Goal: Information Seeking & Learning: Learn about a topic

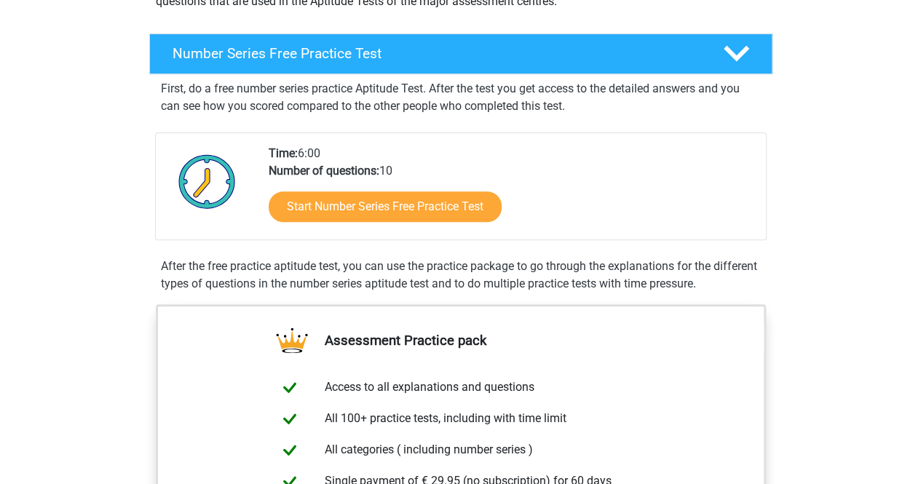
scroll to position [45, 0]
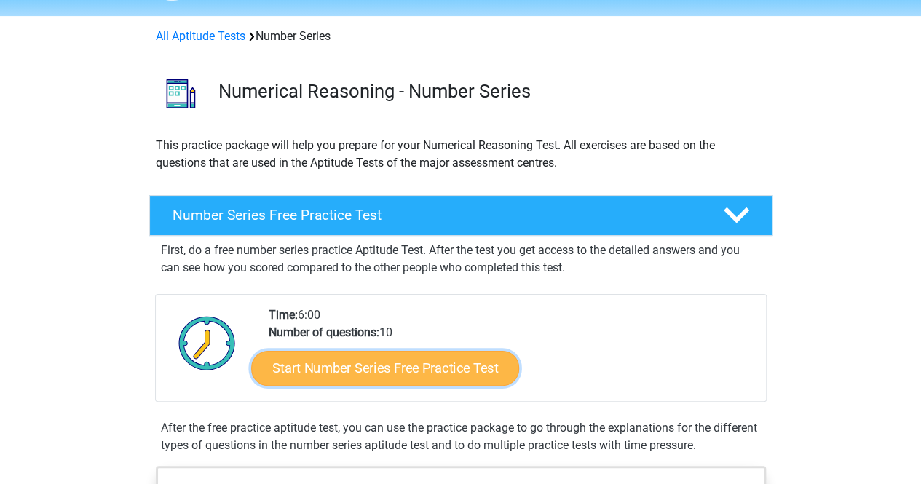
click at [431, 352] on link "Start Number Series Free Practice Test" at bounding box center [385, 367] width 268 height 35
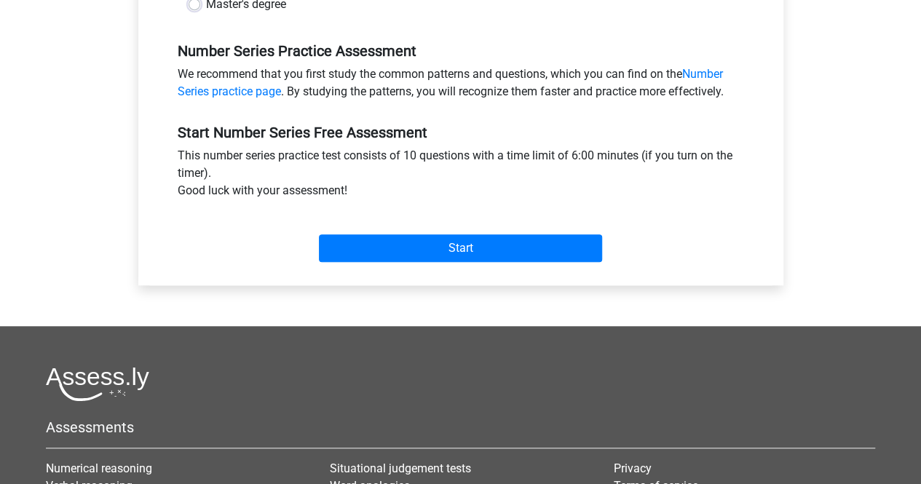
scroll to position [423, 0]
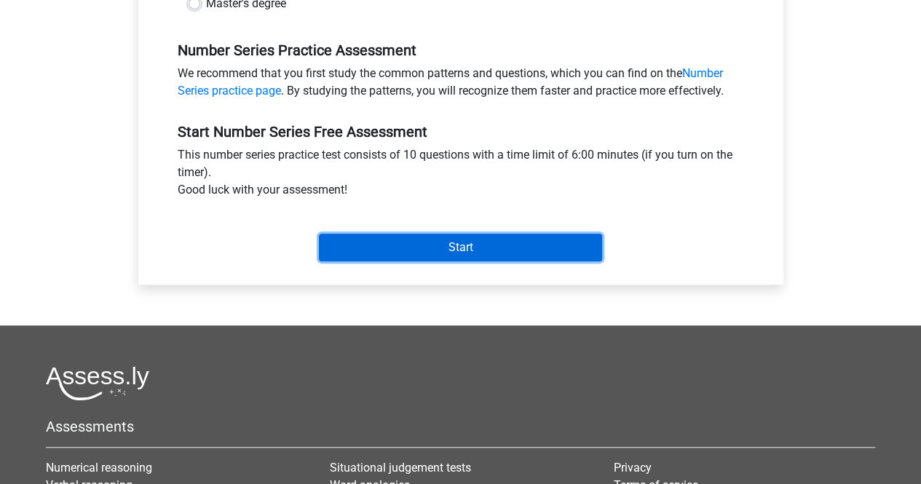
click at [403, 240] on input "Start" at bounding box center [460, 248] width 283 height 28
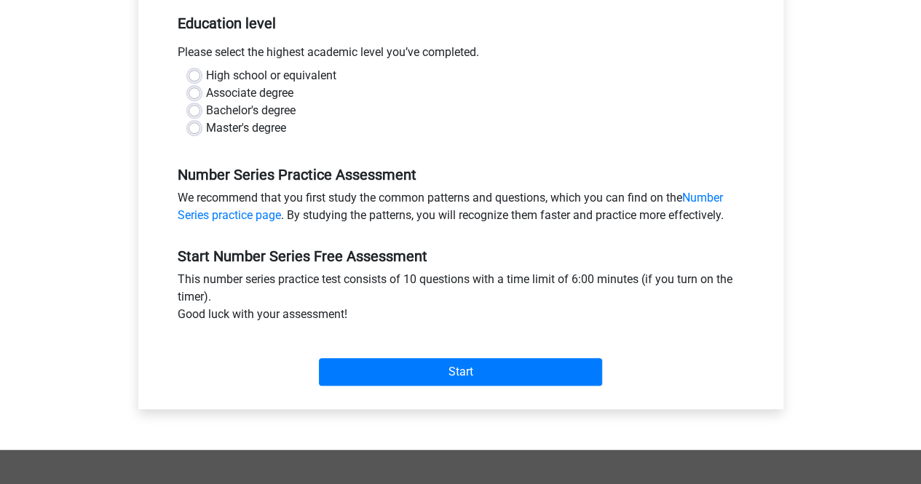
scroll to position [647, 0]
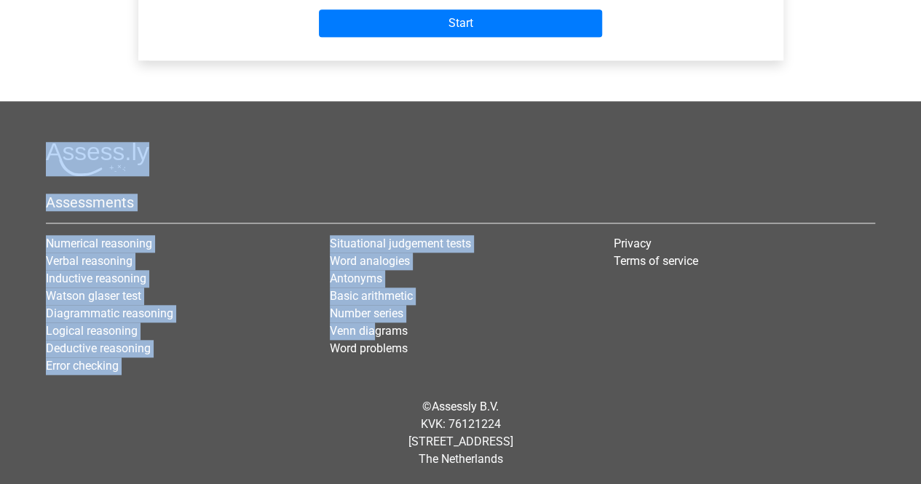
drag, startPoint x: 309, startPoint y: 194, endPoint x: 372, endPoint y: 321, distance: 142.0
click at [372, 323] on li "Venn diagrams" at bounding box center [461, 331] width 262 height 17
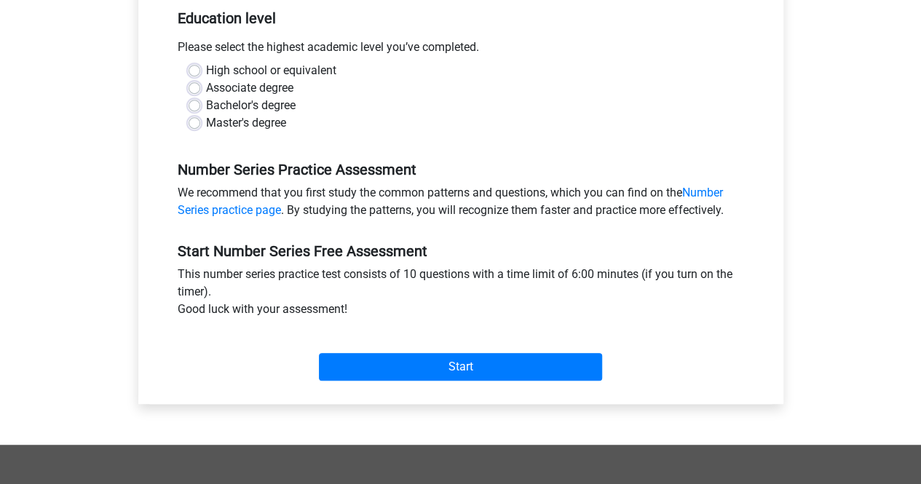
scroll to position [302, 0]
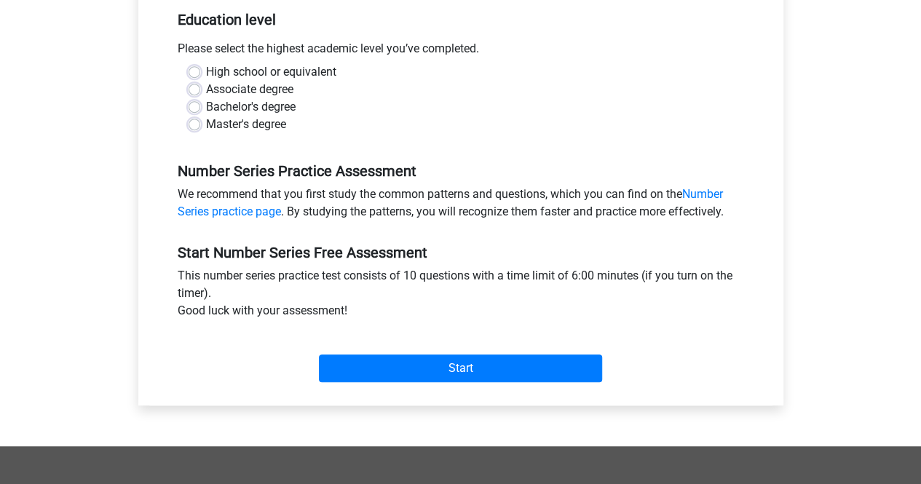
click at [206, 104] on label "Bachelor's degree" at bounding box center [251, 106] width 90 height 17
click at [197, 104] on input "Bachelor's degree" at bounding box center [195, 105] width 12 height 15
radio input "true"
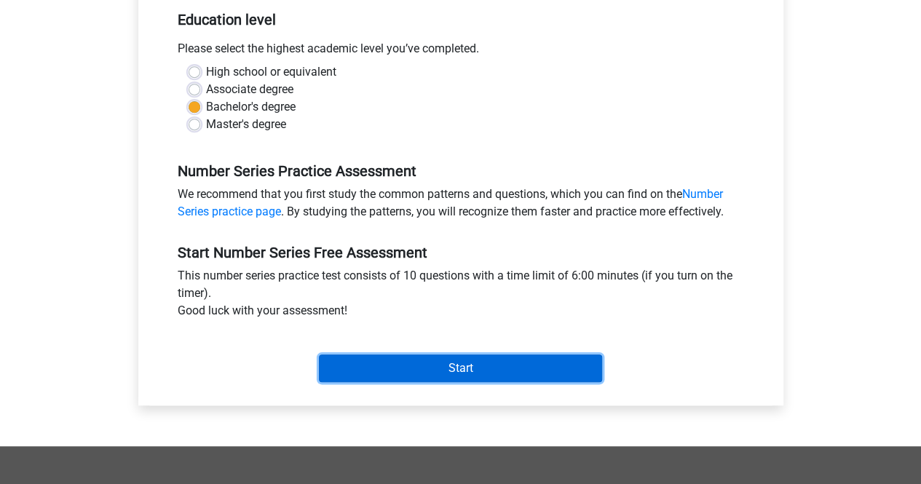
click at [361, 359] on input "Start" at bounding box center [460, 369] width 283 height 28
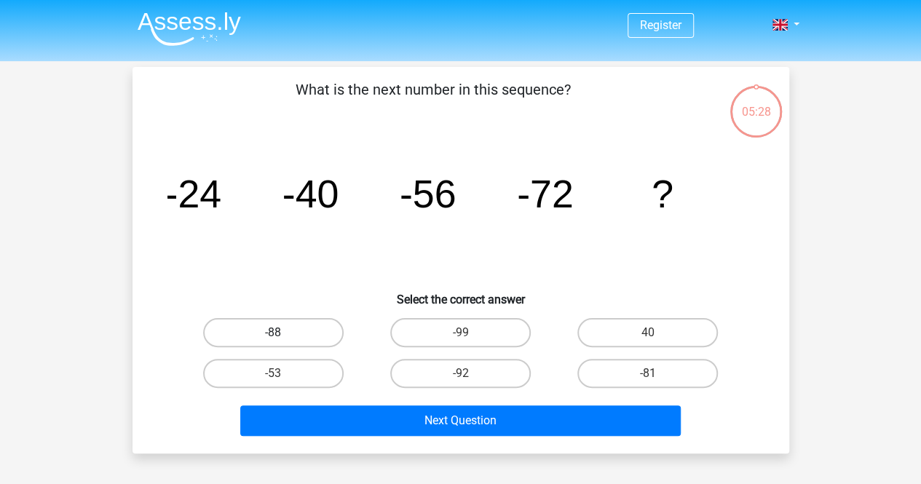
click at [317, 335] on label "-88" at bounding box center [273, 332] width 141 height 29
click at [282, 335] on input "-88" at bounding box center [277, 337] width 9 height 9
radio input "true"
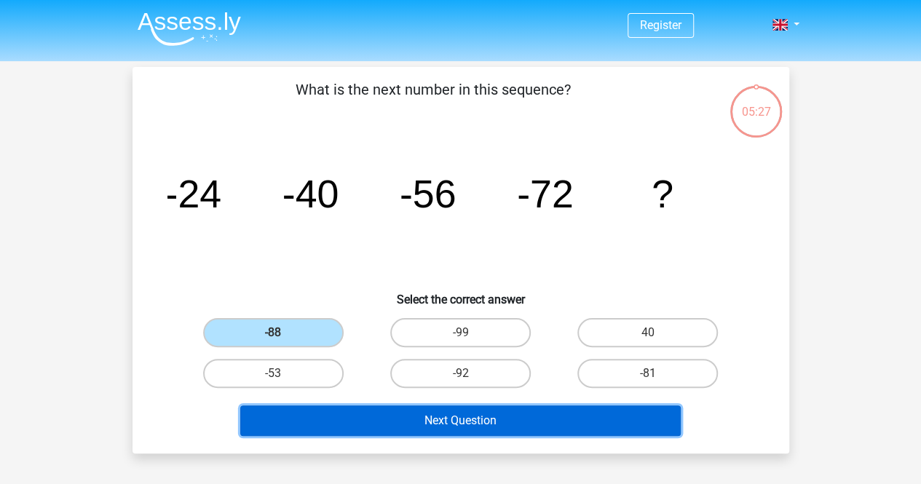
click at [432, 414] on button "Next Question" at bounding box center [460, 421] width 440 height 31
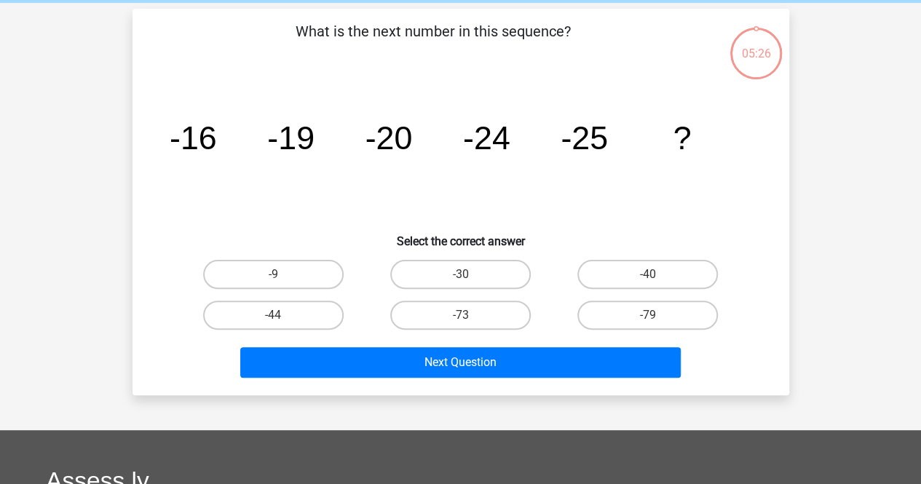
scroll to position [67, 0]
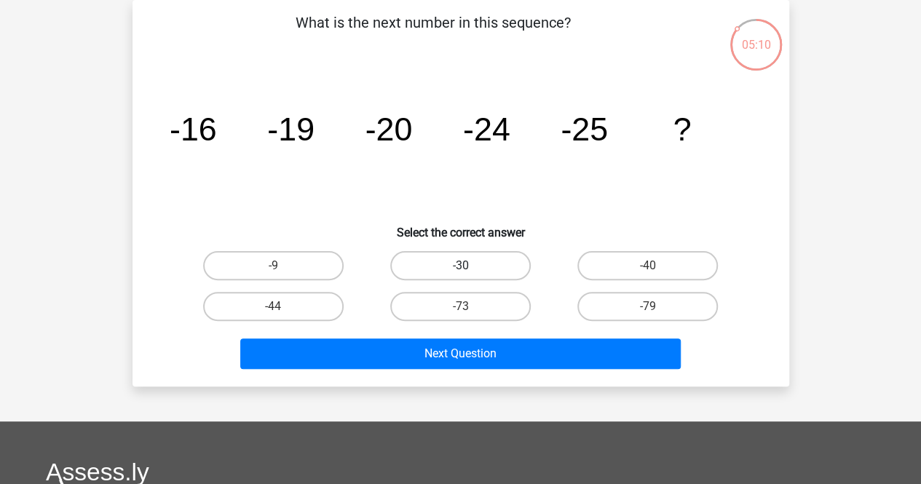
click at [472, 268] on label "-30" at bounding box center [460, 265] width 141 height 29
click at [470, 268] on input "-30" at bounding box center [464, 270] width 9 height 9
radio input "true"
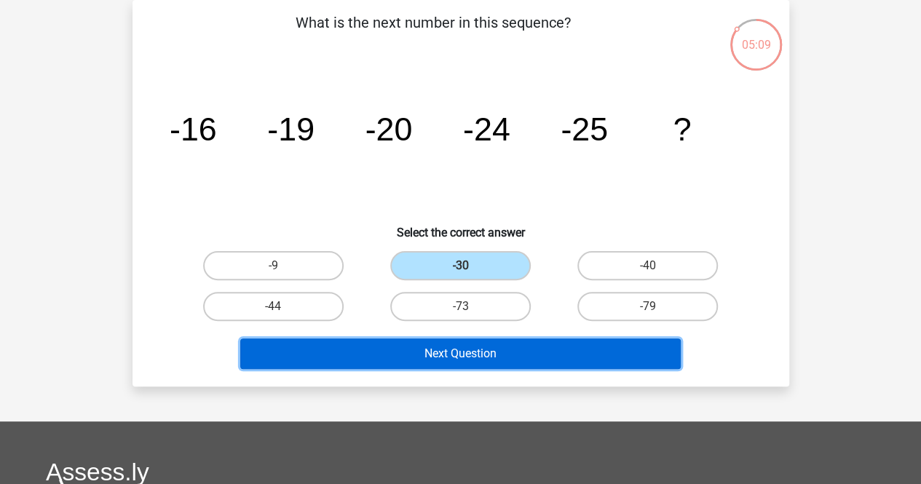
click at [482, 349] on button "Next Question" at bounding box center [460, 354] width 440 height 31
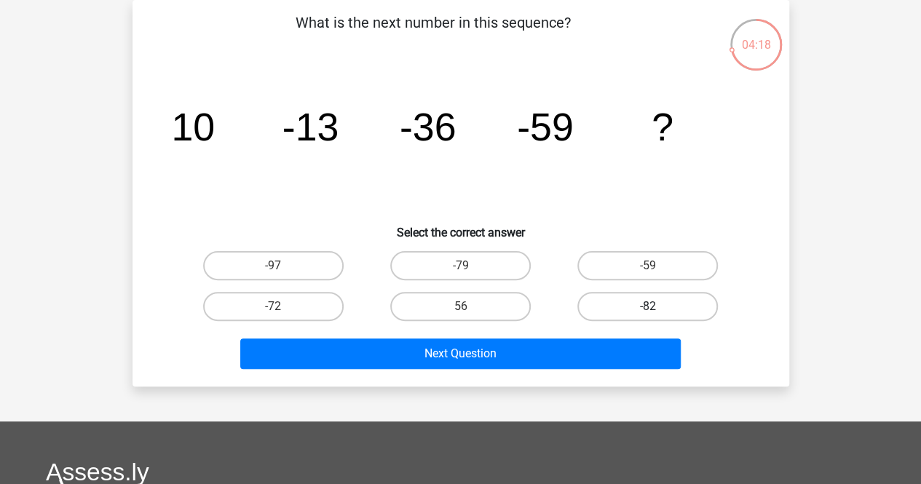
click at [630, 306] on label "-82" at bounding box center [647, 306] width 141 height 29
click at [648, 306] on input "-82" at bounding box center [652, 310] width 9 height 9
radio input "true"
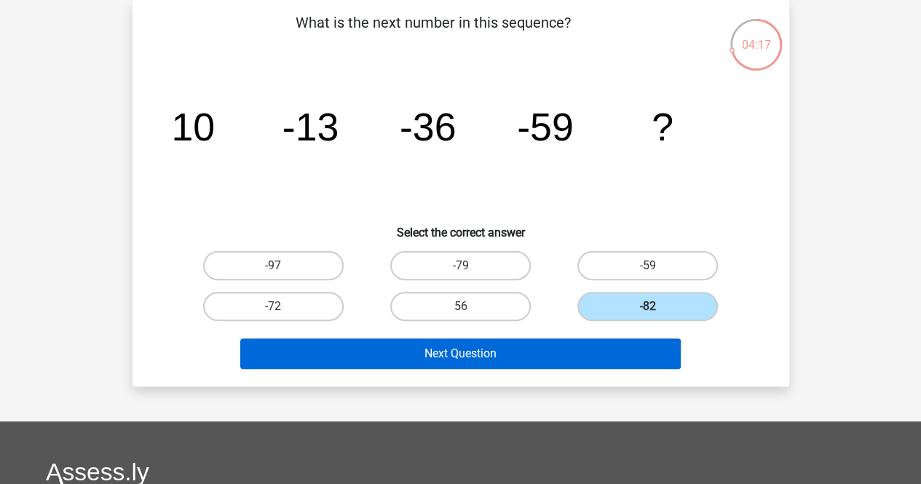
drag, startPoint x: 630, startPoint y: 306, endPoint x: 584, endPoint y: 354, distance: 66.4
click at [584, 354] on div "What is the next number in this sequence? image/svg+xml 10 -13 -36 -59 ? Select…" at bounding box center [460, 193] width 645 height 363
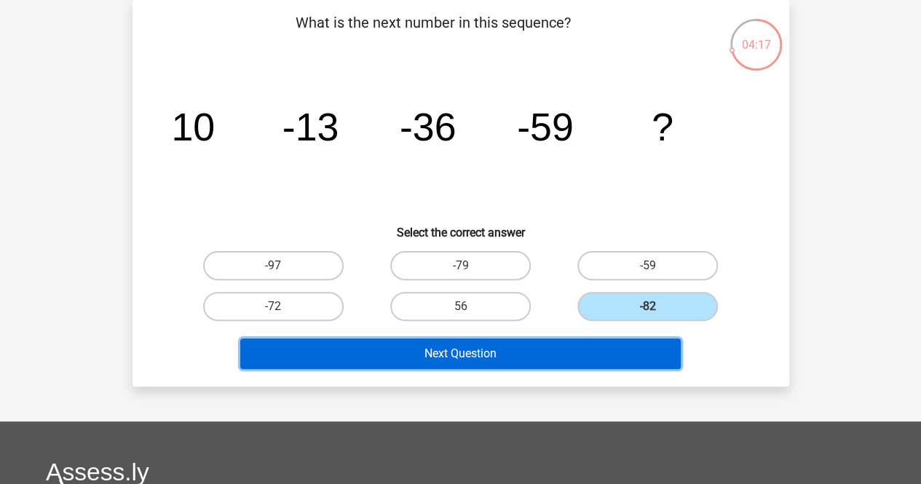
click at [584, 354] on button "Next Question" at bounding box center [460, 354] width 440 height 31
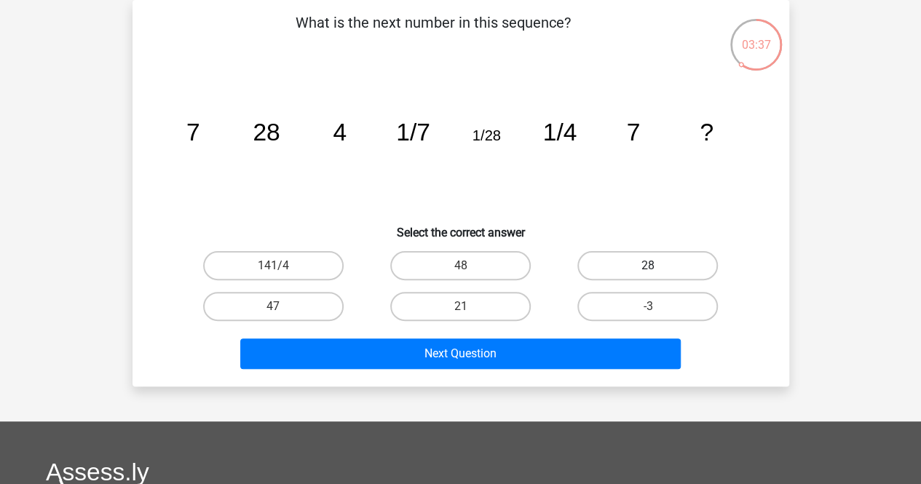
click at [647, 254] on label "28" at bounding box center [647, 265] width 141 height 29
click at [648, 266] on input "28" at bounding box center [652, 270] width 9 height 9
radio input "true"
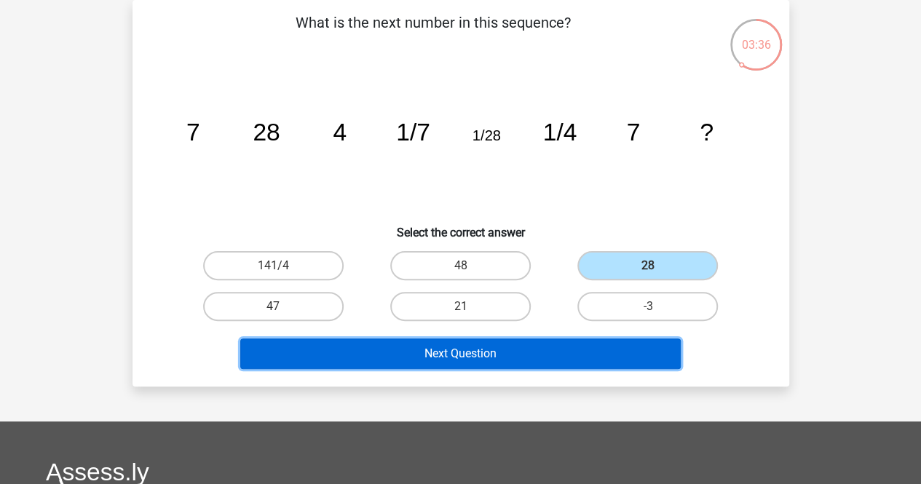
click at [566, 352] on button "Next Question" at bounding box center [460, 354] width 440 height 31
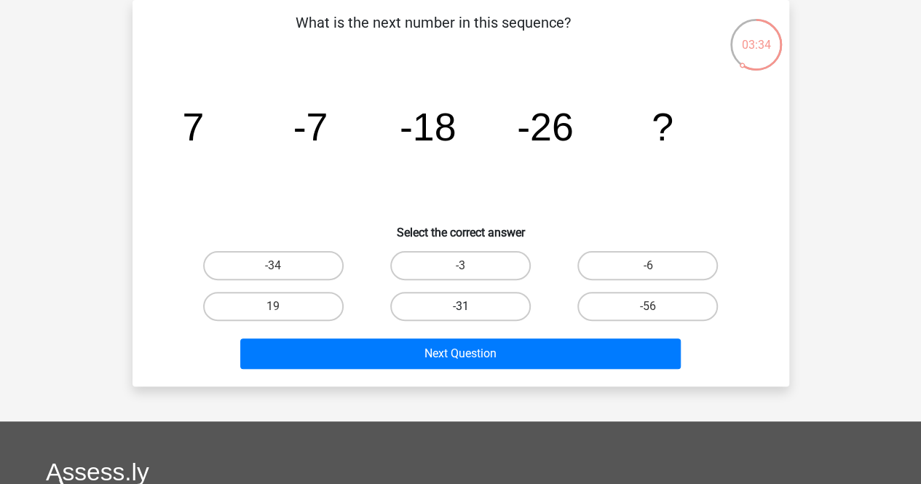
scroll to position [40, 0]
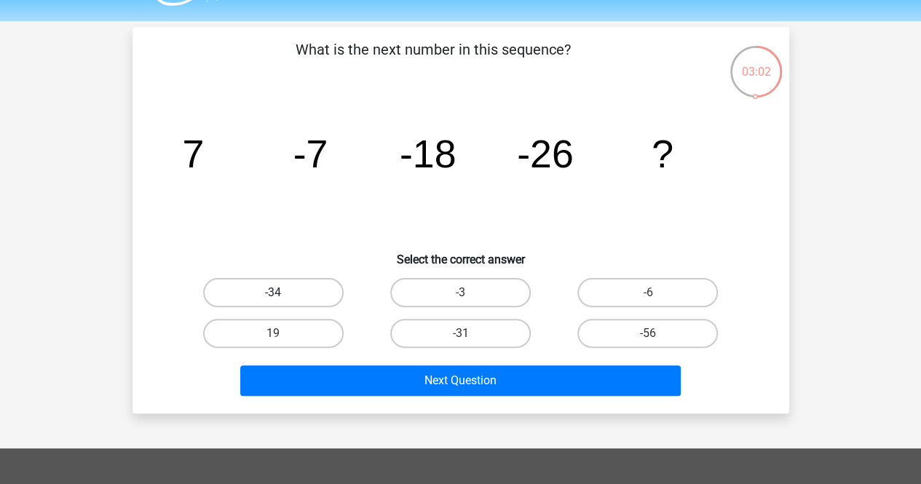
click at [290, 296] on label "-34" at bounding box center [273, 292] width 141 height 29
click at [282, 296] on input "-34" at bounding box center [277, 297] width 9 height 9
radio input "true"
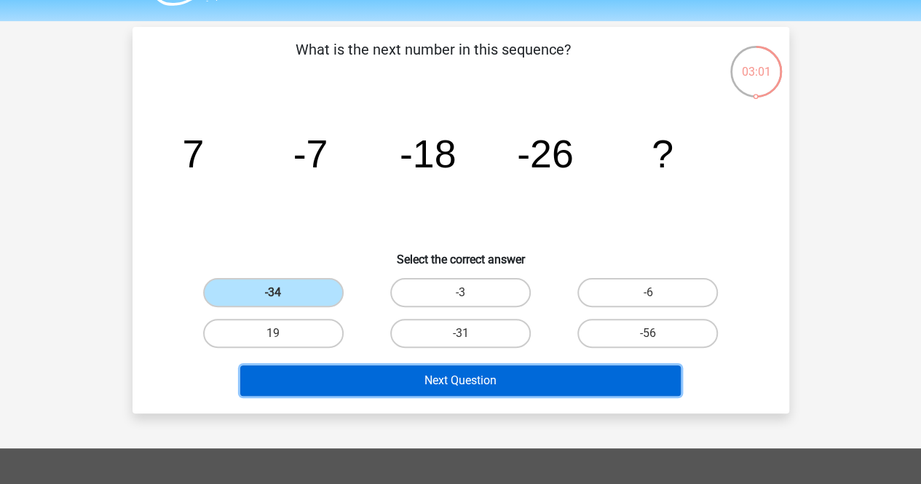
click at [371, 379] on button "Next Question" at bounding box center [460, 380] width 440 height 31
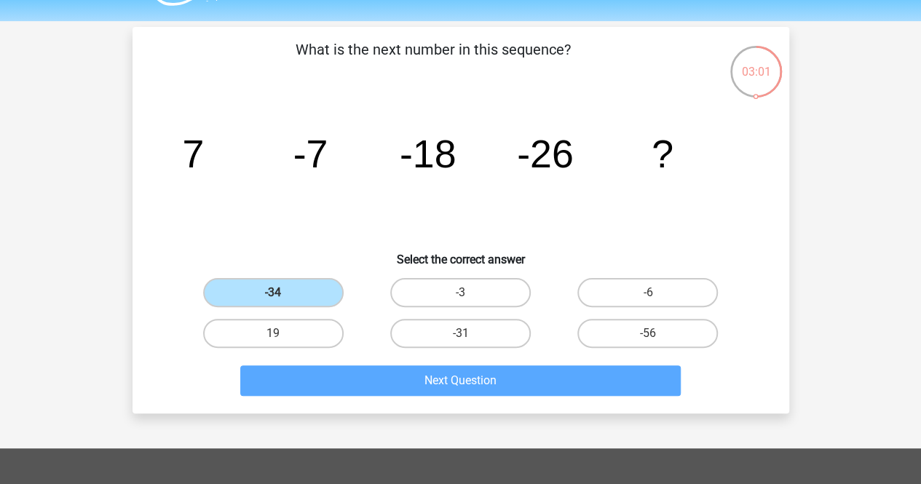
scroll to position [67, 0]
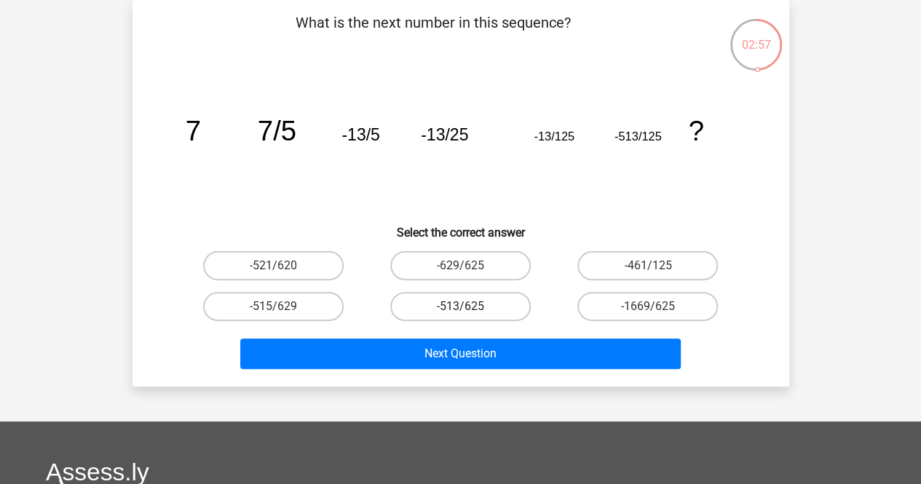
click at [448, 305] on label "-513/625" at bounding box center [460, 306] width 141 height 29
click at [460, 306] on input "-513/625" at bounding box center [464, 310] width 9 height 9
radio input "true"
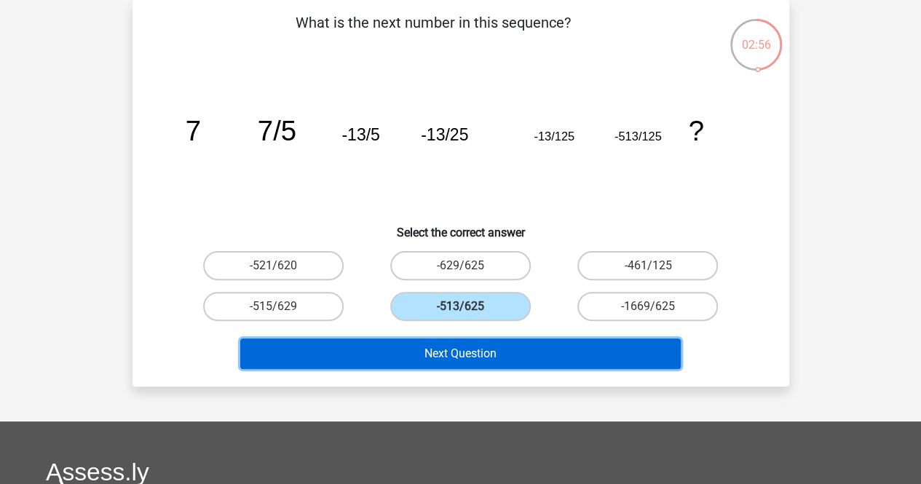
click at [442, 345] on button "Next Question" at bounding box center [460, 354] width 440 height 31
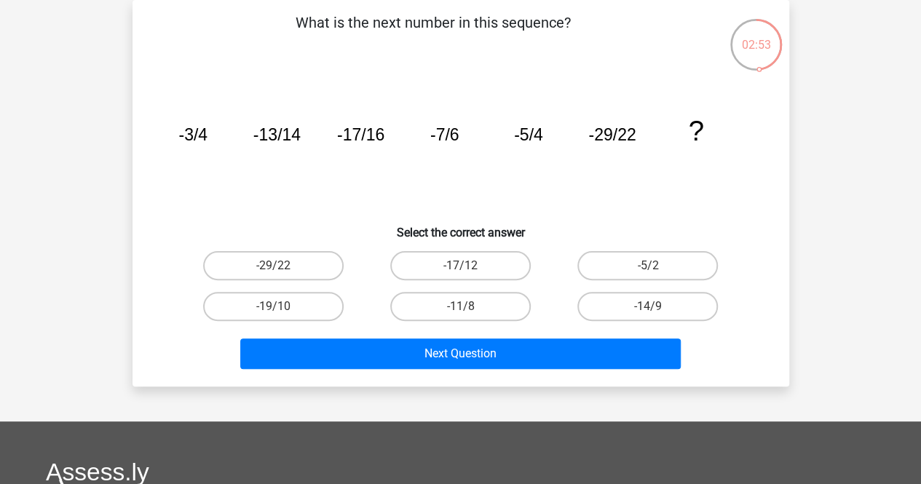
click at [629, 287] on div "-14/9" at bounding box center [647, 306] width 187 height 41
click at [623, 298] on label "-14/9" at bounding box center [647, 306] width 141 height 29
click at [648, 306] on input "-14/9" at bounding box center [652, 310] width 9 height 9
radio input "true"
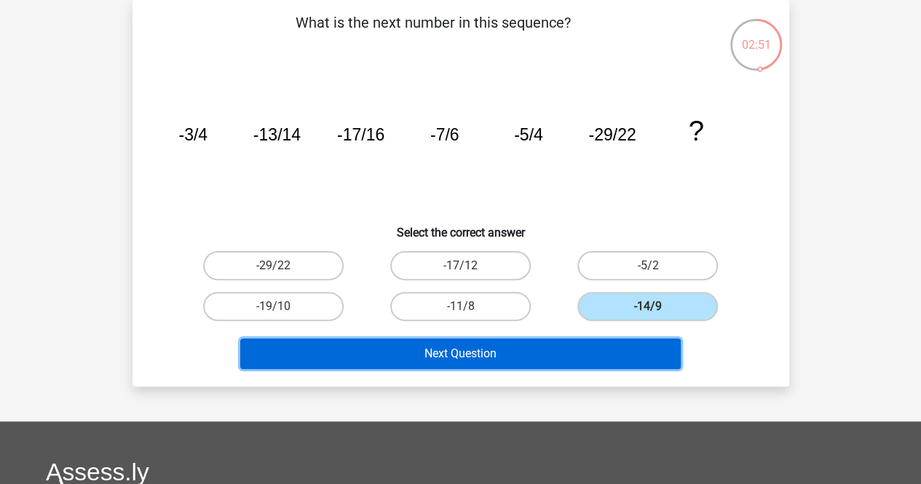
click at [551, 363] on button "Next Question" at bounding box center [460, 354] width 440 height 31
